Goal: Register for event/course: Sign up to attend an event or enroll in a course

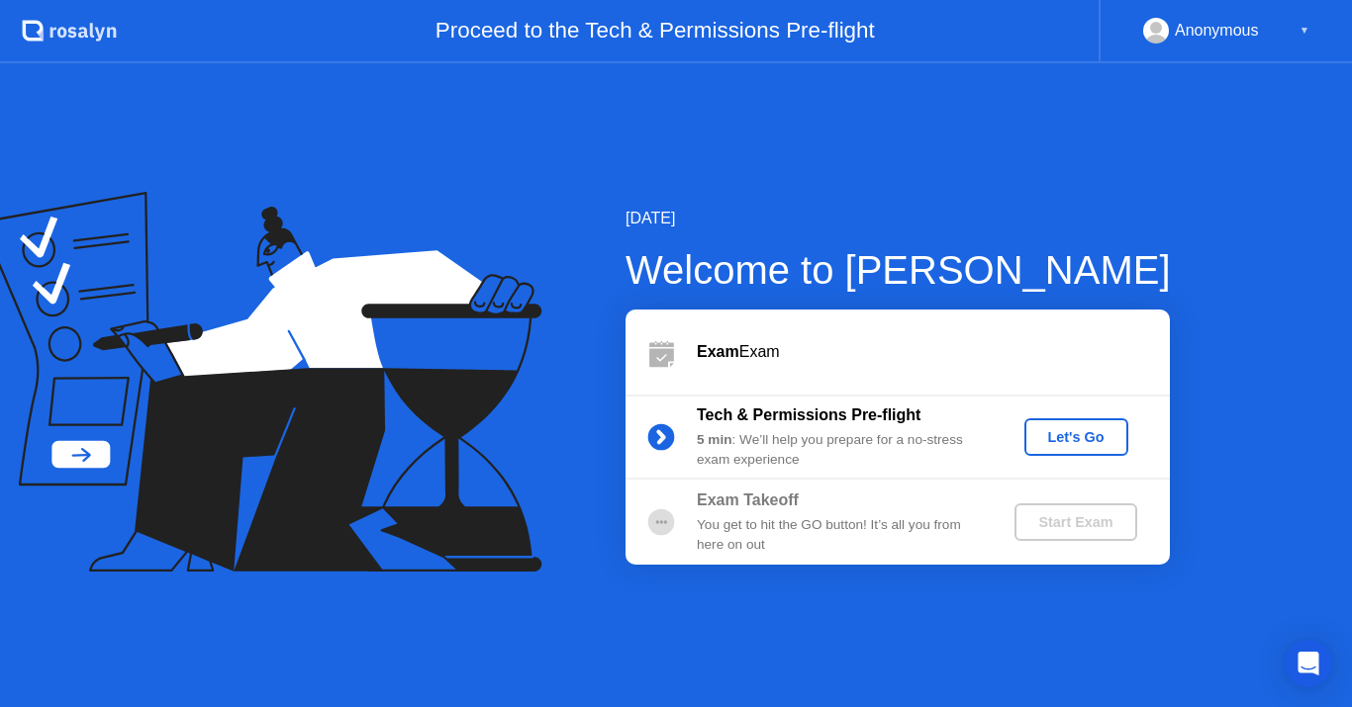
click at [1045, 430] on div "Let's Go" at bounding box center [1076, 437] width 88 height 16
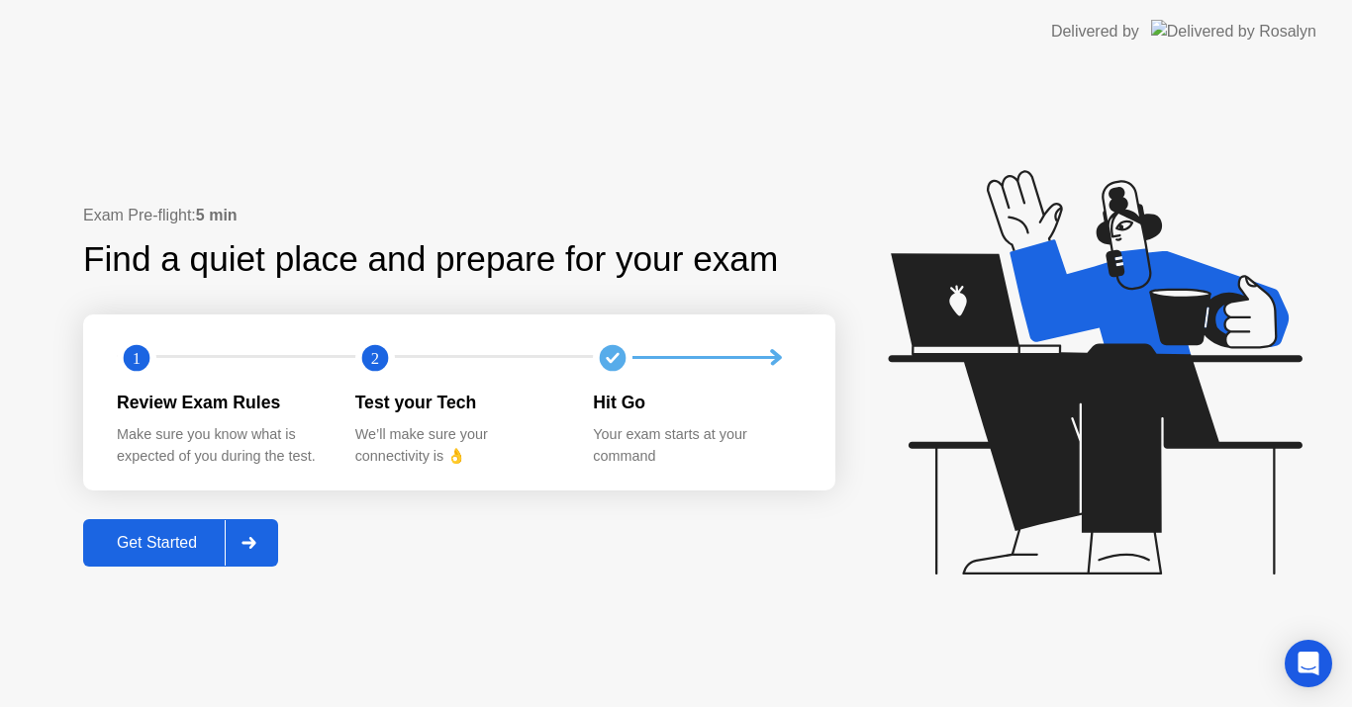
click at [171, 552] on div "Get Started" at bounding box center [157, 543] width 136 height 18
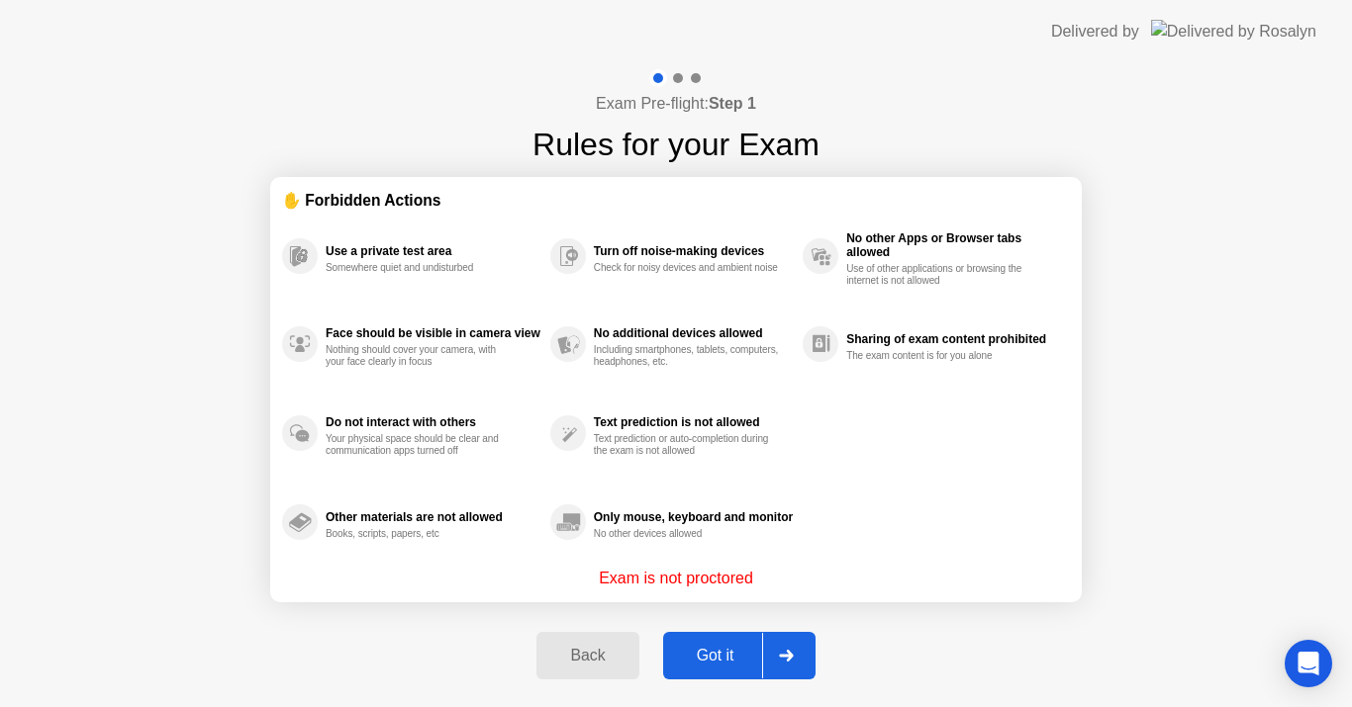
click at [791, 662] on div at bounding box center [785, 656] width 47 height 46
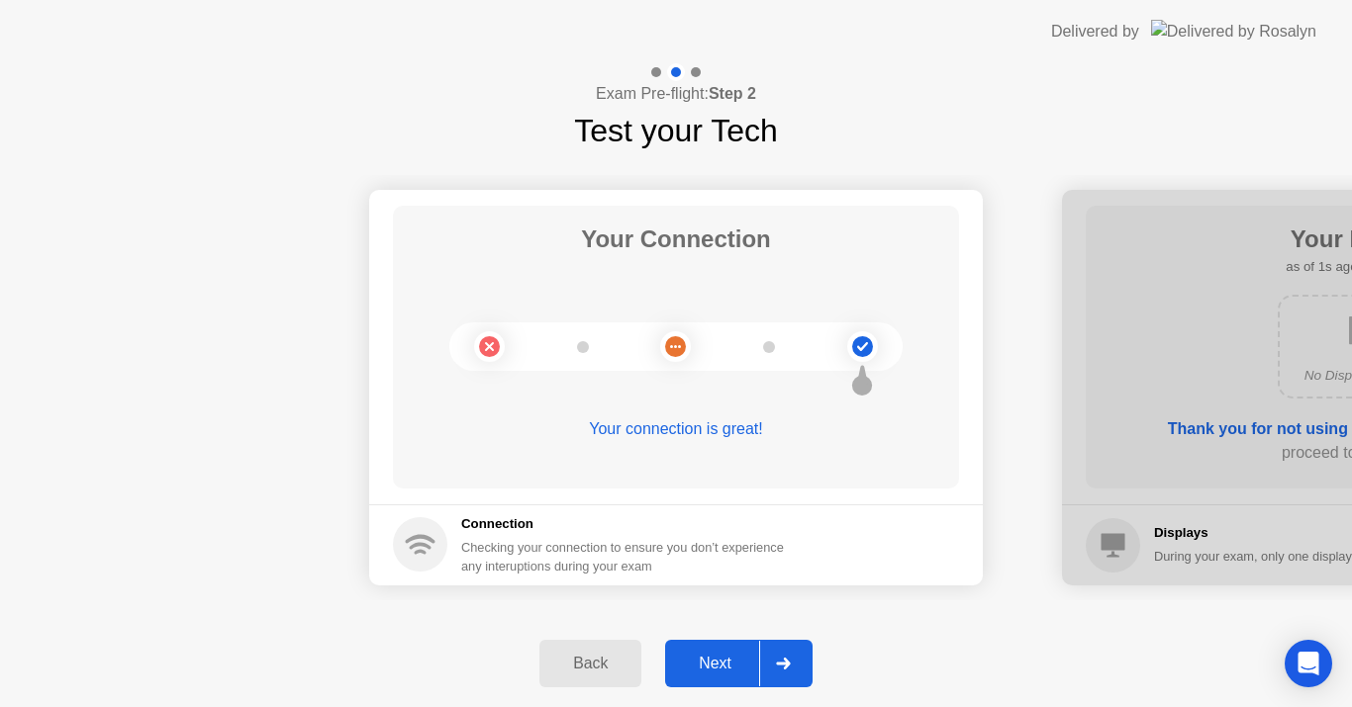
click at [791, 662] on icon at bounding box center [783, 664] width 15 height 12
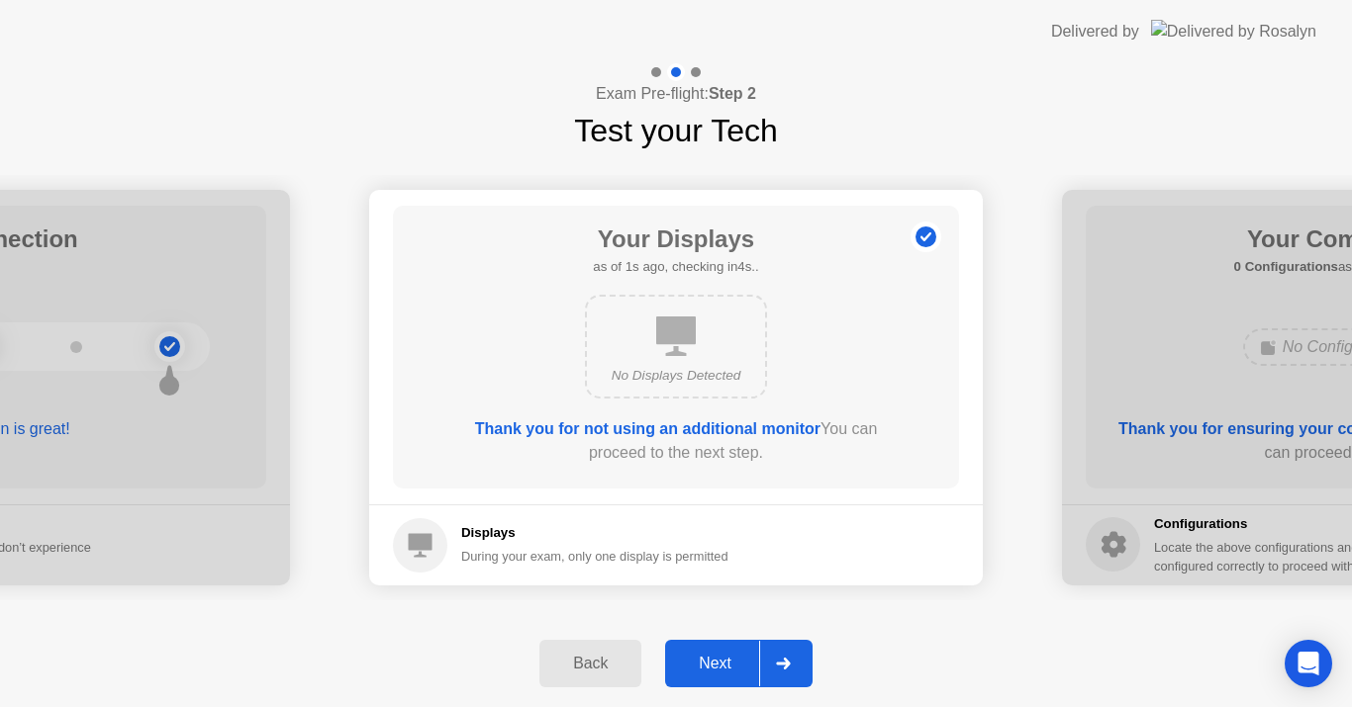
click at [791, 662] on icon at bounding box center [783, 664] width 15 height 12
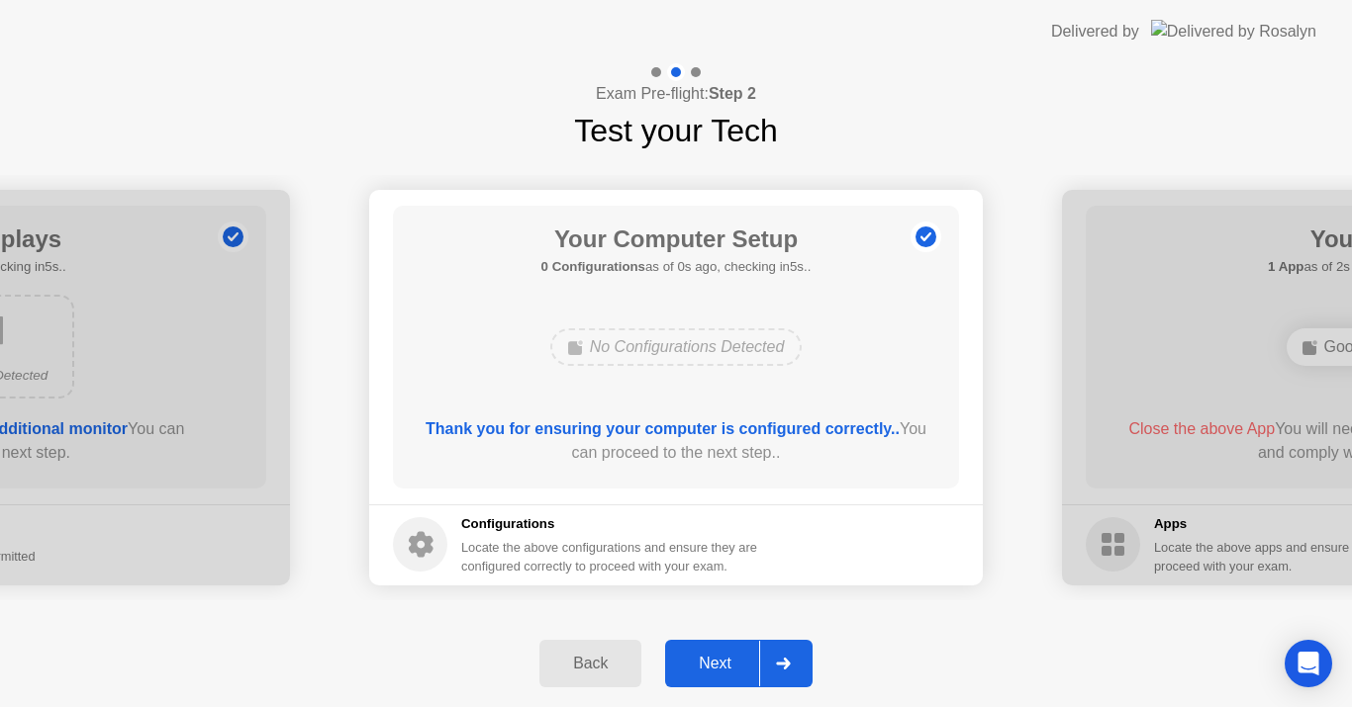
click at [791, 662] on icon at bounding box center [783, 664] width 15 height 12
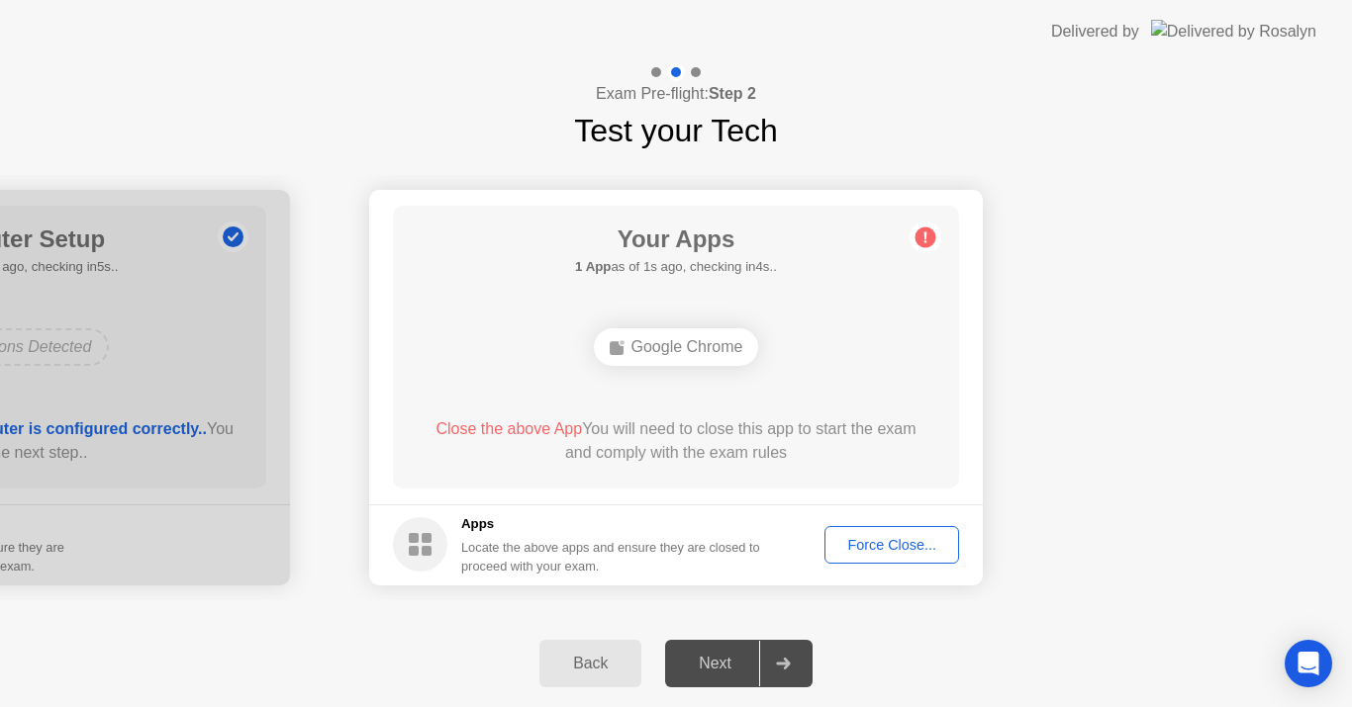
click at [872, 552] on div "Force Close..." at bounding box center [891, 545] width 121 height 16
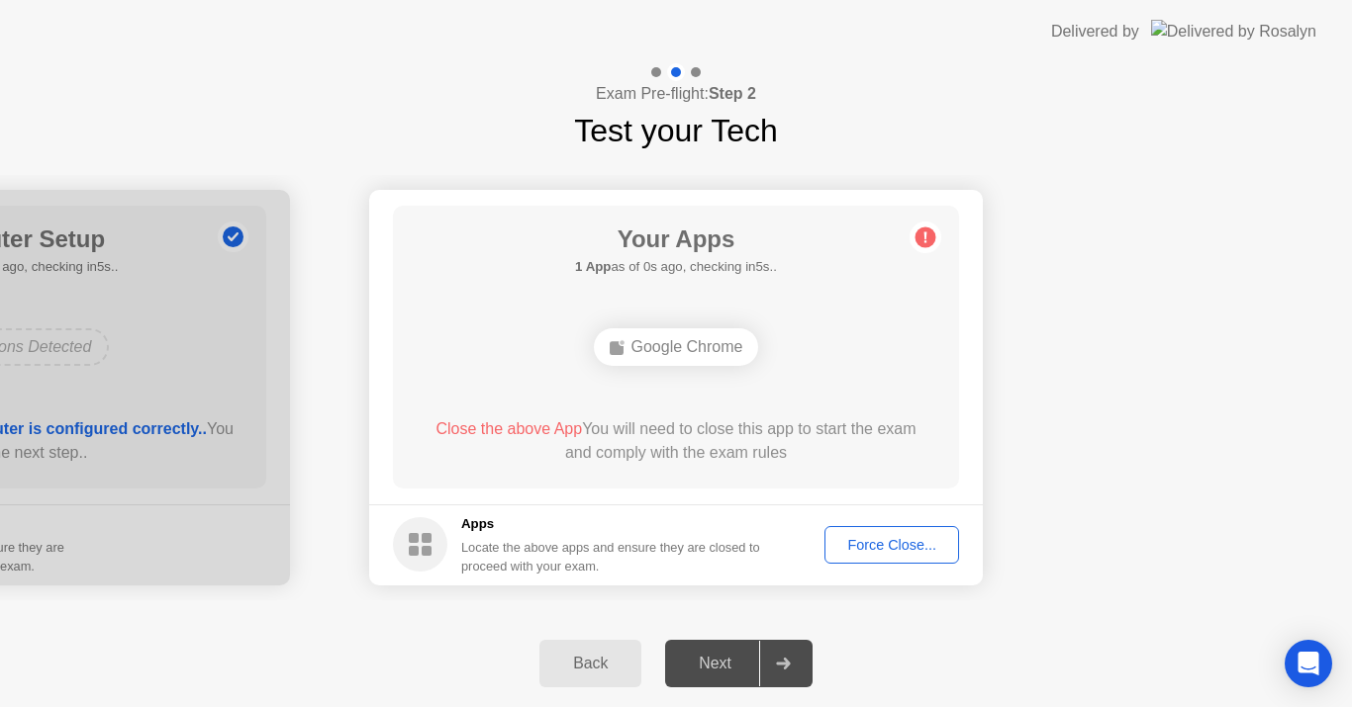
click at [889, 551] on div "Force Close..." at bounding box center [891, 545] width 121 height 16
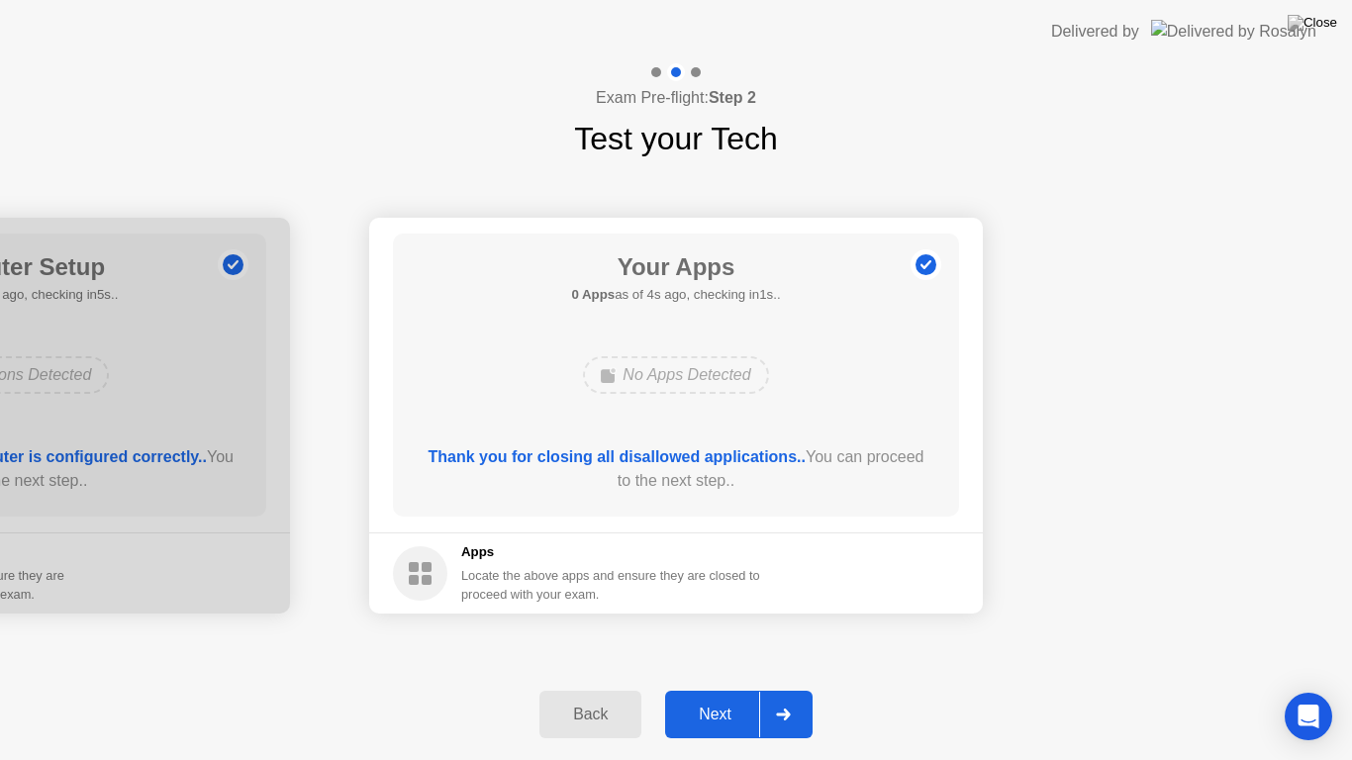
click at [709, 706] on div "Next" at bounding box center [715, 714] width 88 height 18
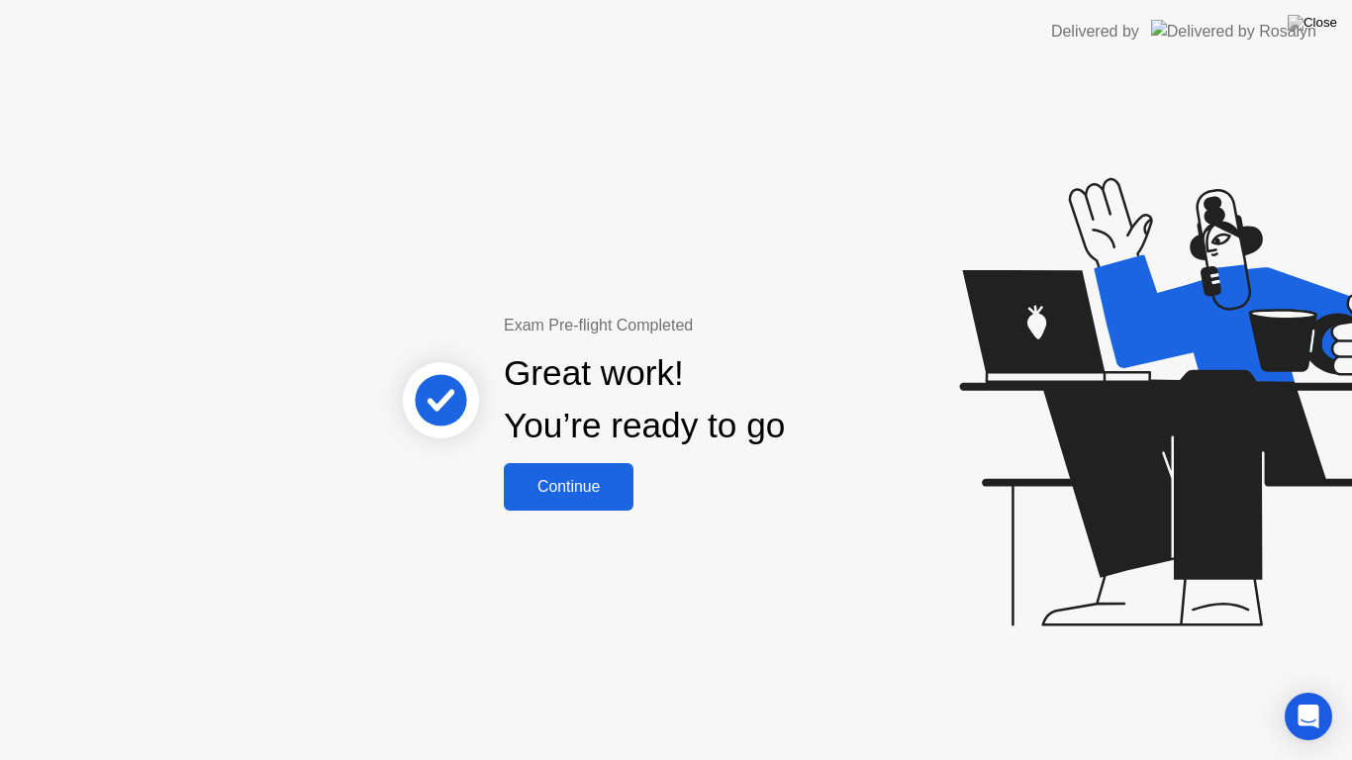
click at [580, 493] on div "Continue" at bounding box center [569, 487] width 118 height 18
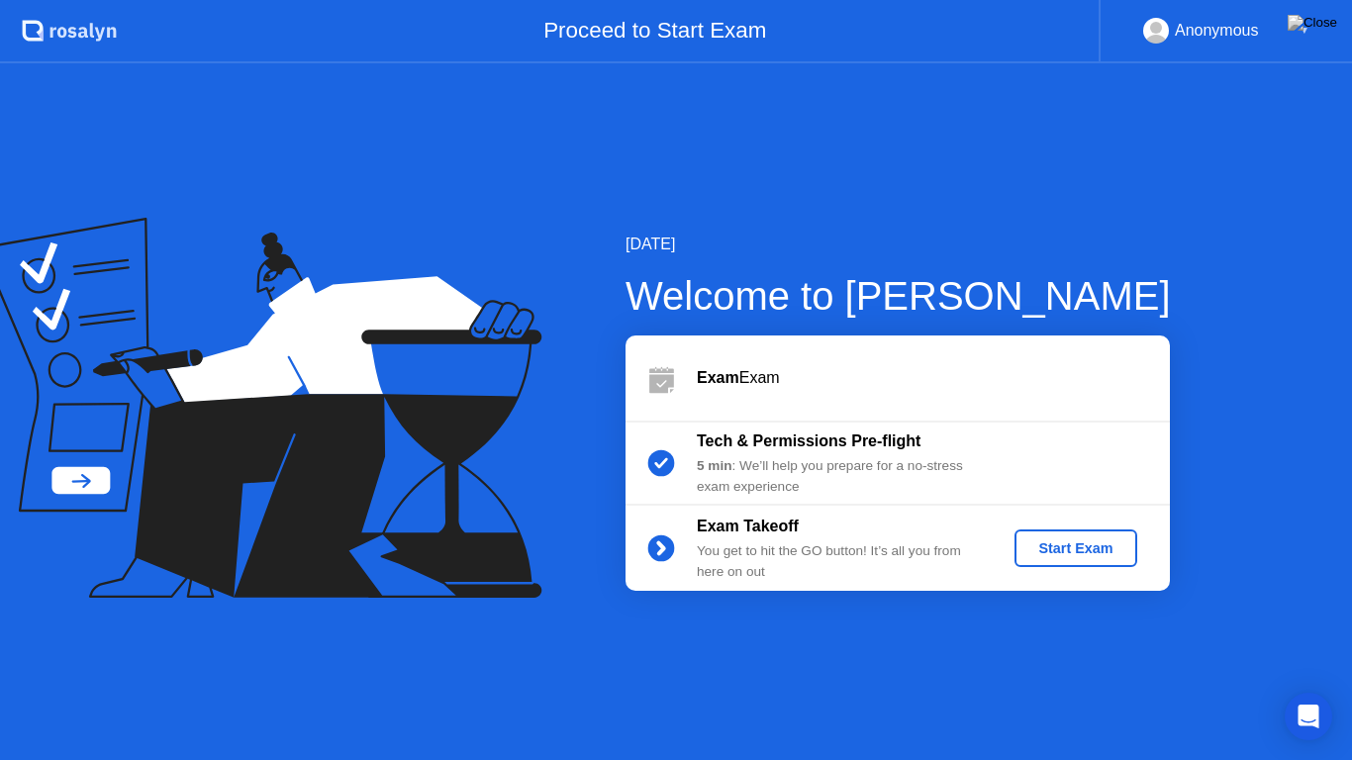
click at [1078, 554] on div "Start Exam" at bounding box center [1075, 548] width 106 height 16
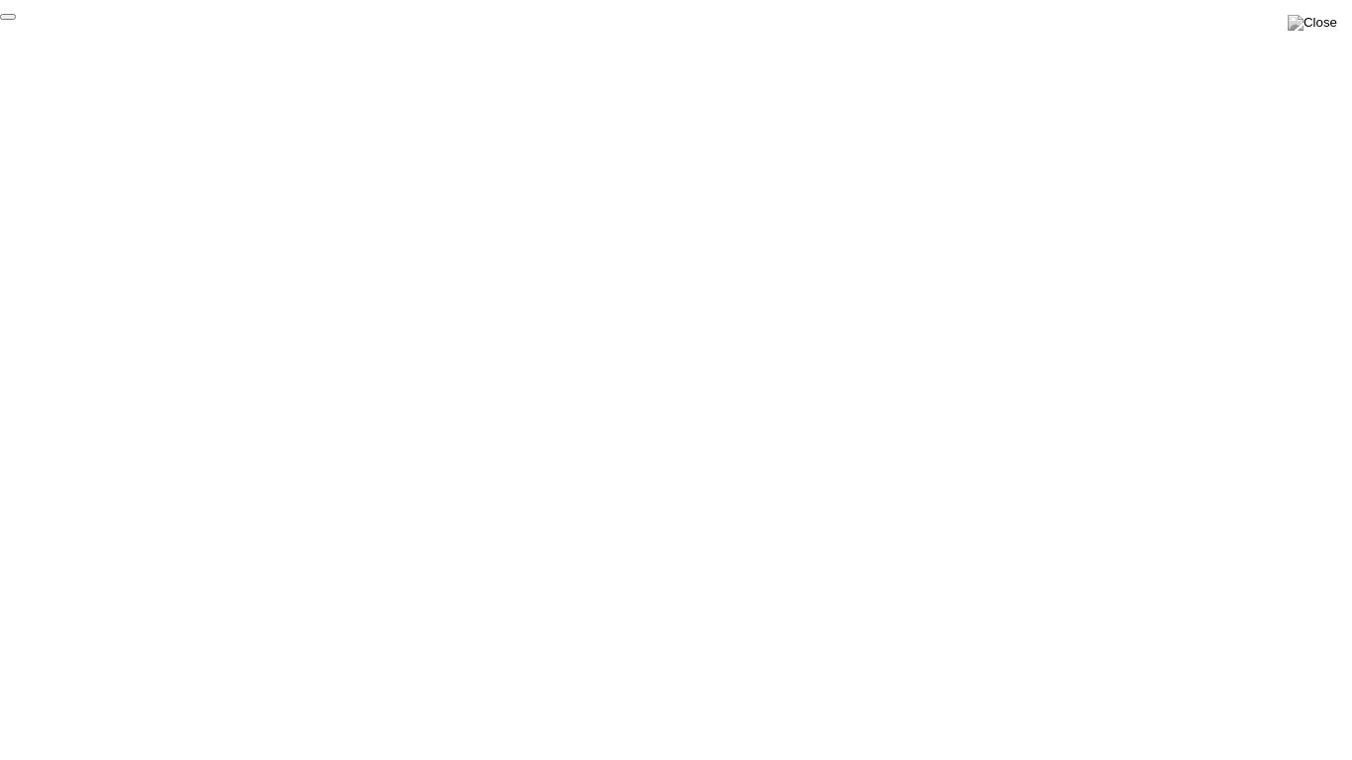
click div "End Proctoring Session"
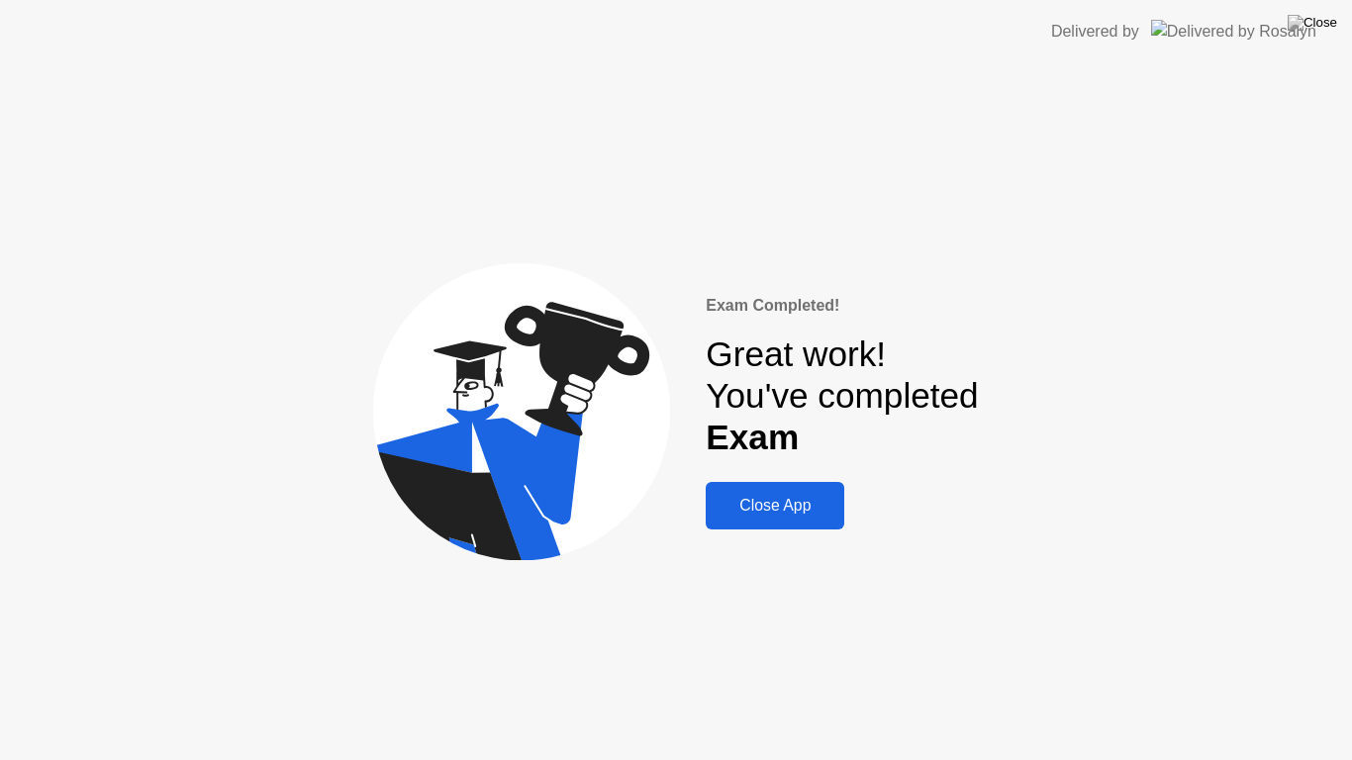
click at [777, 499] on div "Close App" at bounding box center [774, 506] width 127 height 18
